Goal: Information Seeking & Learning: Learn about a topic

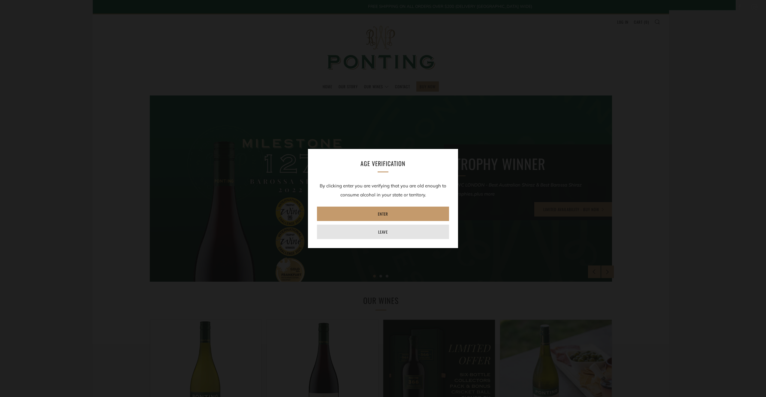
click at [393, 235] on link "Leave" at bounding box center [383, 231] width 132 height 14
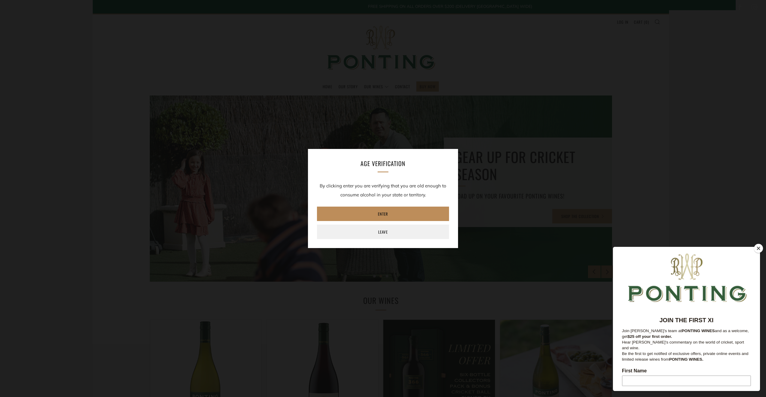
click at [387, 214] on link "Enter" at bounding box center [383, 213] width 132 height 14
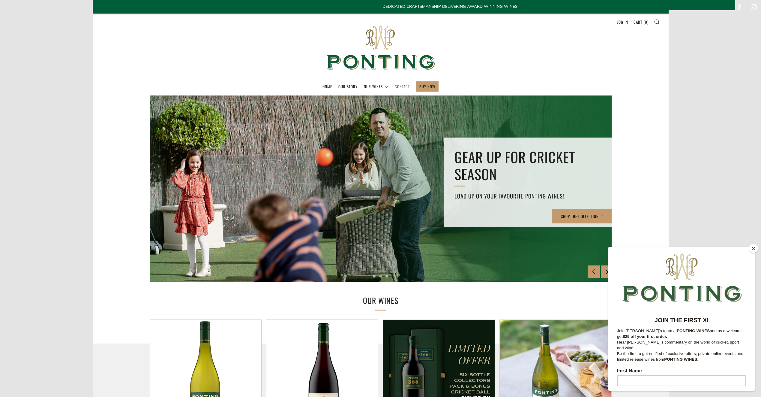
click at [405, 86] on link "Contact" at bounding box center [402, 87] width 15 height 10
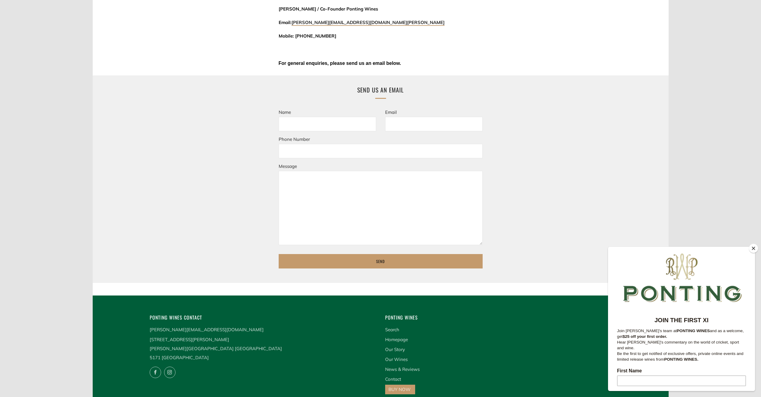
scroll to position [201, 0]
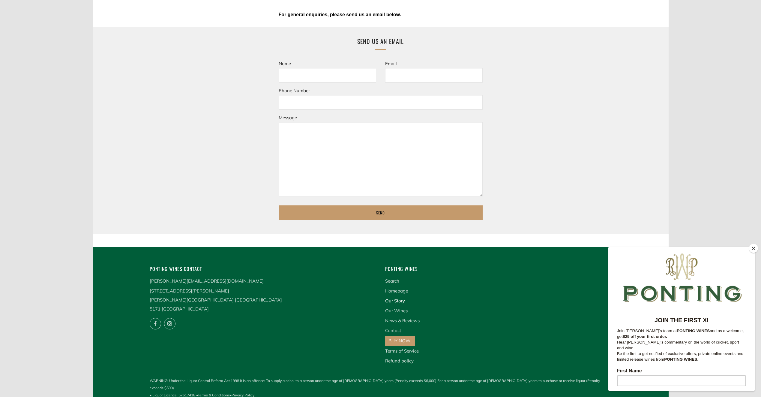
click at [392, 301] on link "Our Story" at bounding box center [395, 301] width 20 height 6
